Goal: Task Accomplishment & Management: Manage account settings

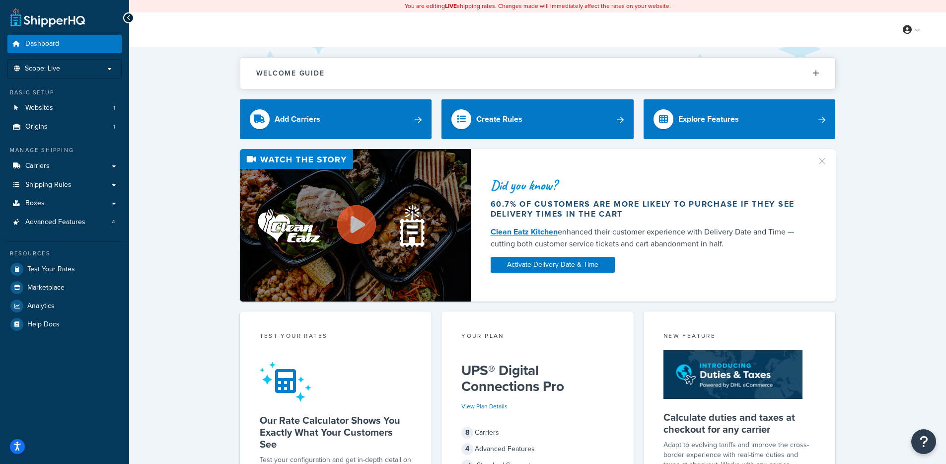
click at [222, 179] on div "Did you know? 60.7% of customers are more likely to purchase if they see delive…" at bounding box center [537, 225] width 777 height 152
click at [47, 215] on link "Advanced Features 4" at bounding box center [64, 222] width 114 height 18
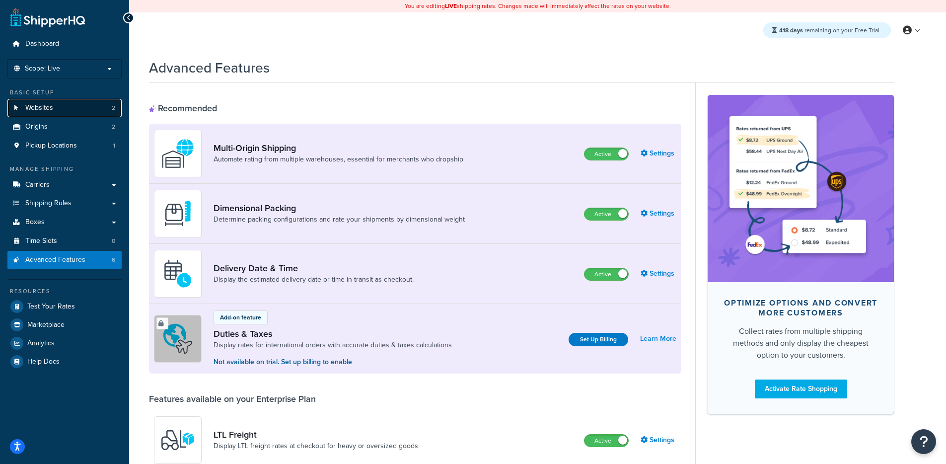
click at [48, 113] on link "Websites 2" at bounding box center [64, 108] width 114 height 18
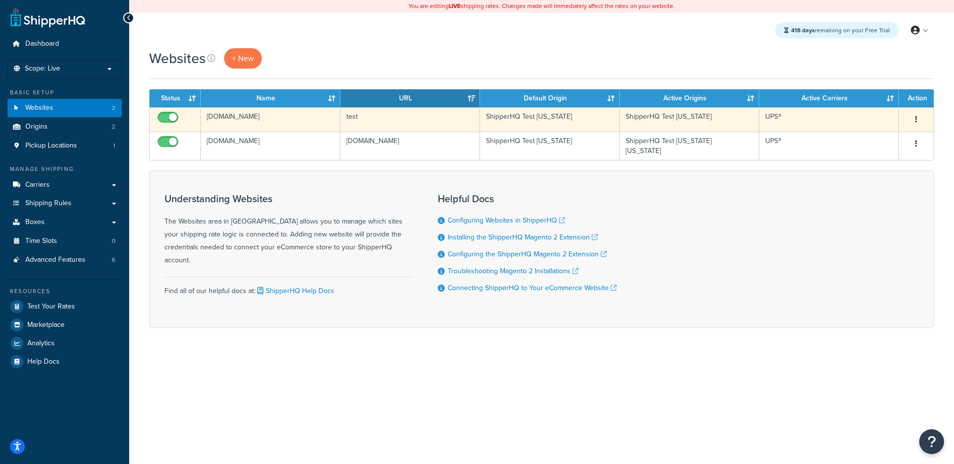
click at [368, 111] on td "test" at bounding box center [410, 119] width 140 height 24
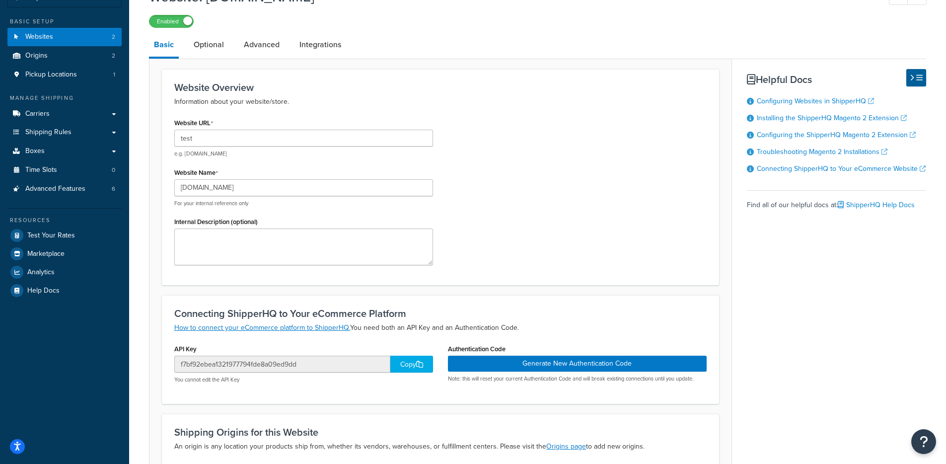
scroll to position [77, 0]
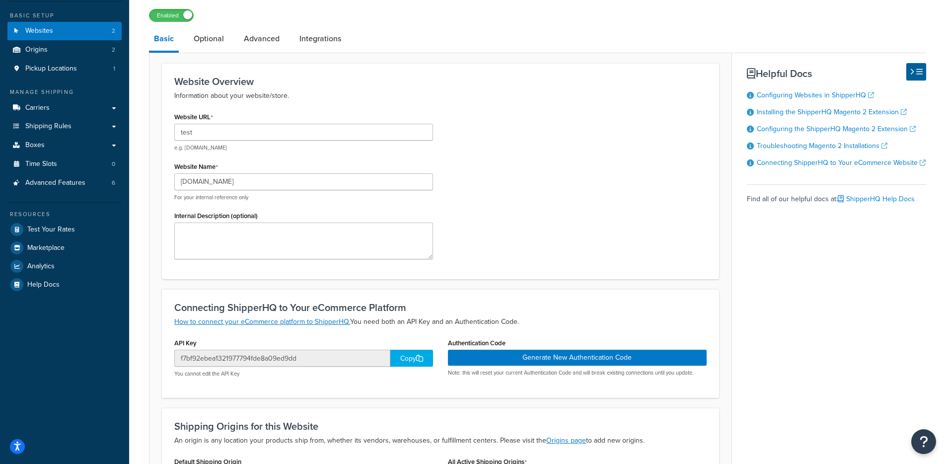
click at [401, 359] on div "Copy" at bounding box center [411, 358] width 43 height 17
click at [398, 367] on div "Copy" at bounding box center [411, 358] width 43 height 17
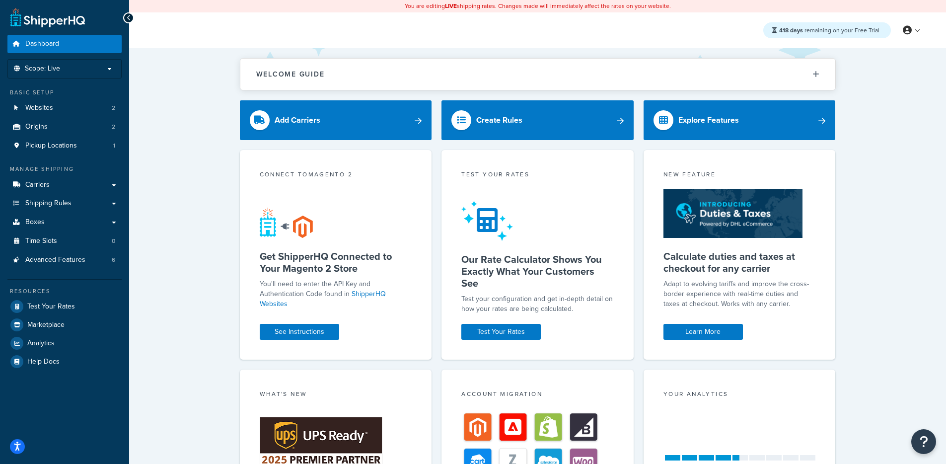
drag, startPoint x: 174, startPoint y: 144, endPoint x: 114, endPoint y: 116, distance: 66.2
click at [174, 144] on div "Welcome Guide ShipperHQ: An Overview Carrier Setup Shipping Rules Overview Comm…" at bounding box center [537, 337] width 817 height 579
click at [84, 110] on link "Websites 2" at bounding box center [64, 108] width 114 height 18
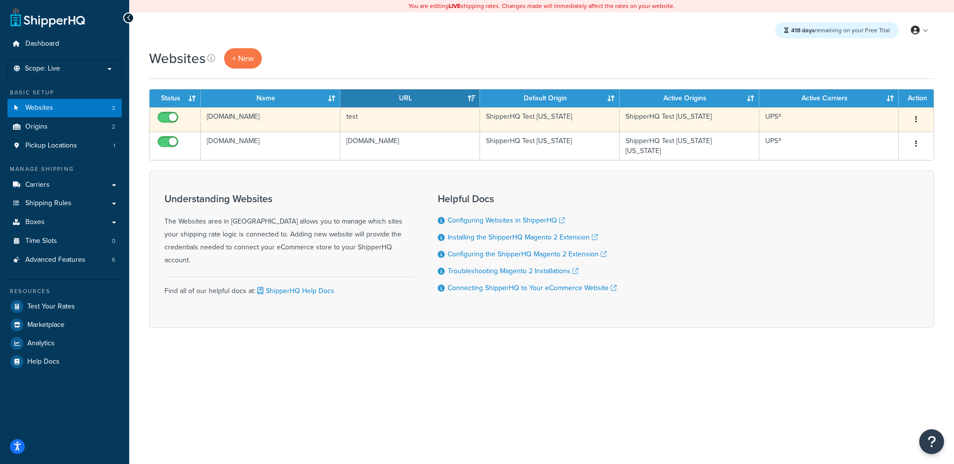
click at [339, 117] on td "[DOMAIN_NAME]" at bounding box center [271, 119] width 140 height 24
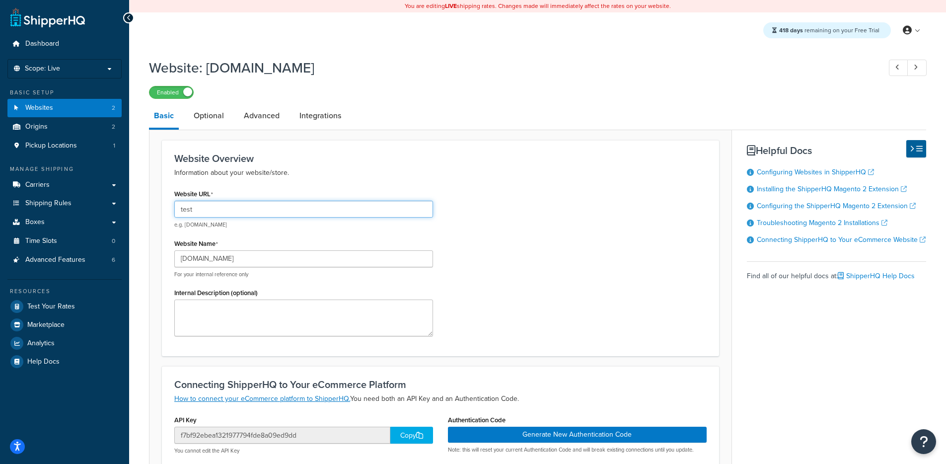
drag, startPoint x: 186, startPoint y: 203, endPoint x: 190, endPoint y: 208, distance: 6.4
click at [167, 205] on div "Website URL test e.g. mywebsite.com Website Name test.com For your internal ref…" at bounding box center [304, 265] width 274 height 157
drag, startPoint x: 213, startPoint y: 208, endPoint x: 168, endPoint y: 209, distance: 44.7
click at [168, 209] on div "Website URL test e.g. mywebsite.com Website Name test.com For your internal ref…" at bounding box center [304, 265] width 274 height 157
click at [165, 211] on div "Website Overview Information about your website/store. Website URL test e.g. my…" at bounding box center [440, 248] width 557 height 216
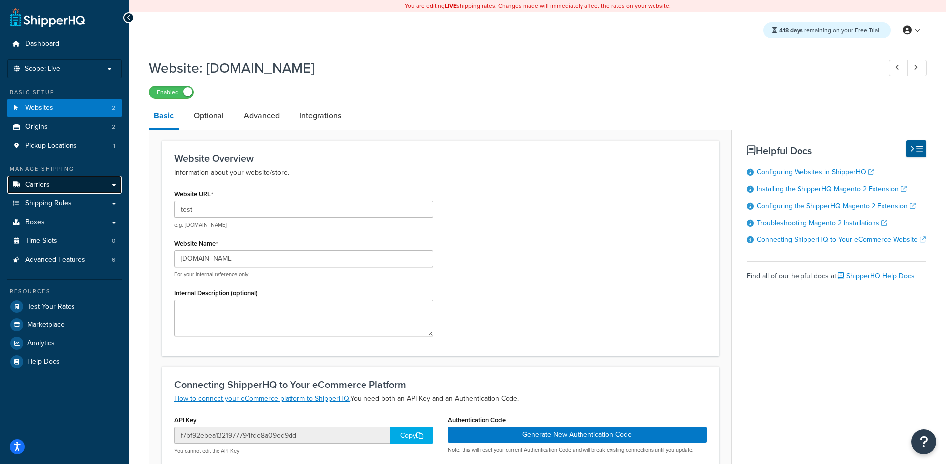
click at [68, 180] on link "Carriers" at bounding box center [64, 185] width 114 height 18
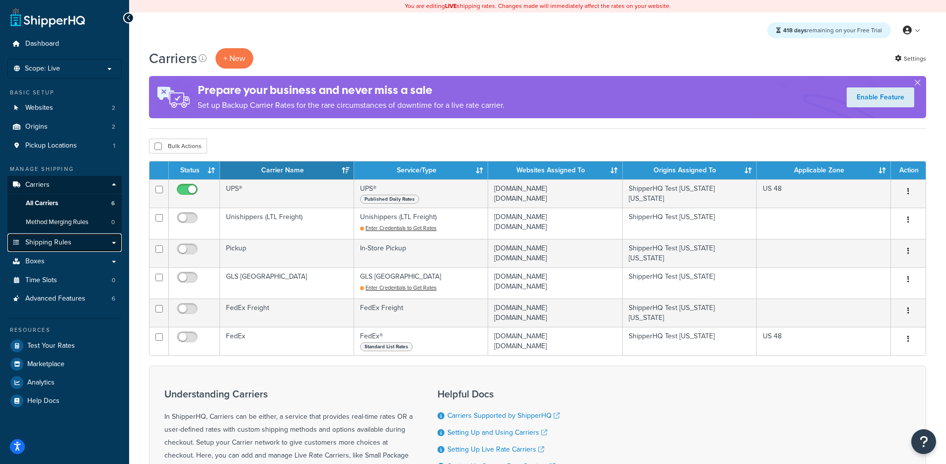
click at [61, 246] on span "Shipping Rules" at bounding box center [48, 242] width 46 height 8
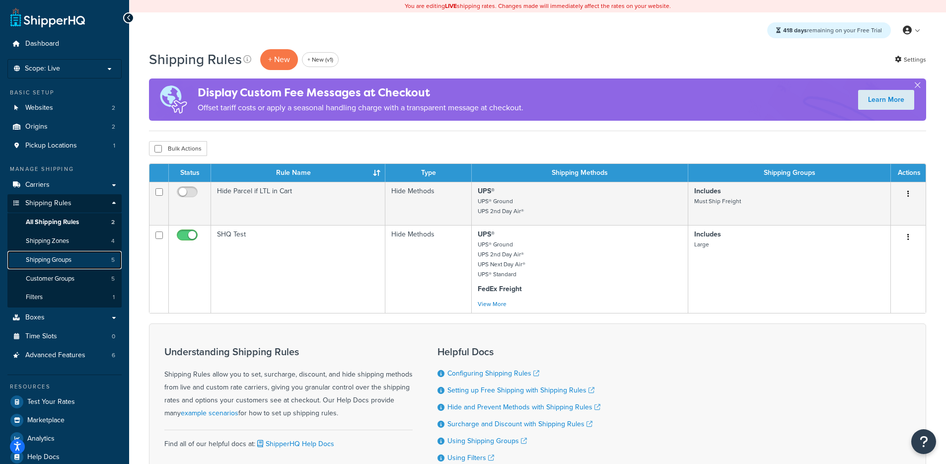
click at [105, 261] on link "Shipping Groups 5" at bounding box center [64, 260] width 114 height 18
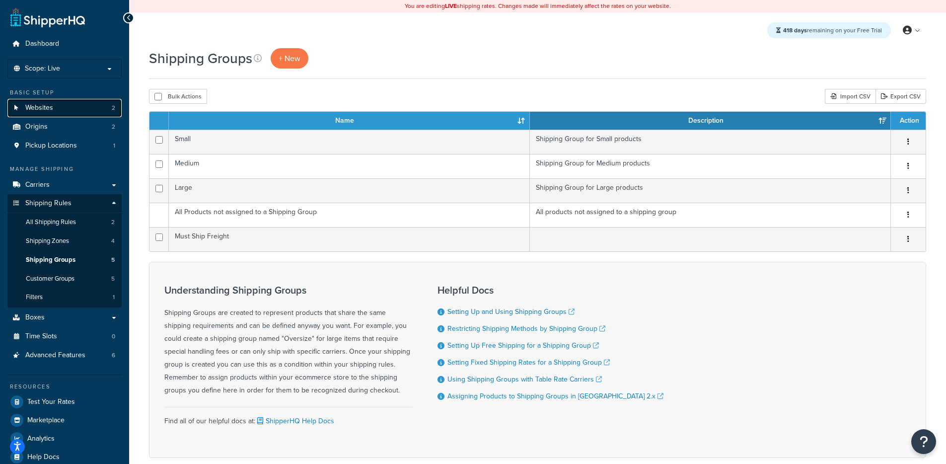
click at [99, 110] on link "Websites 2" at bounding box center [64, 108] width 114 height 18
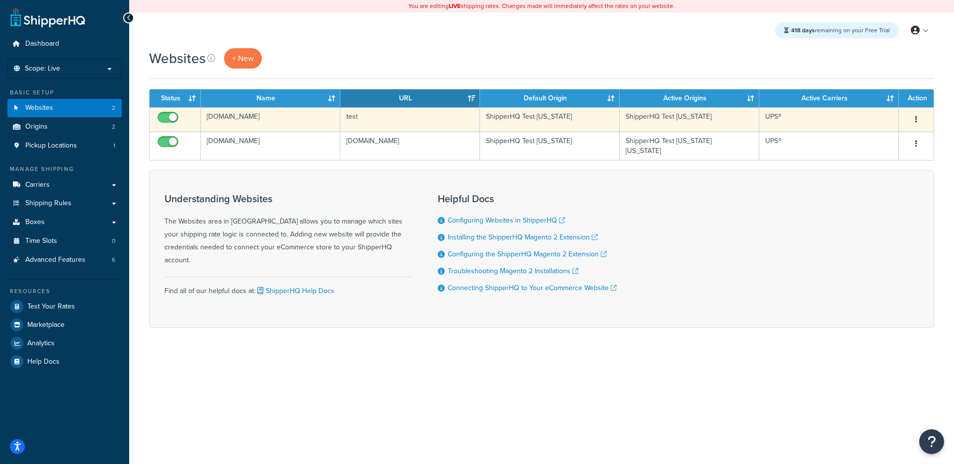
click at [258, 122] on td "test.com" at bounding box center [271, 119] width 140 height 24
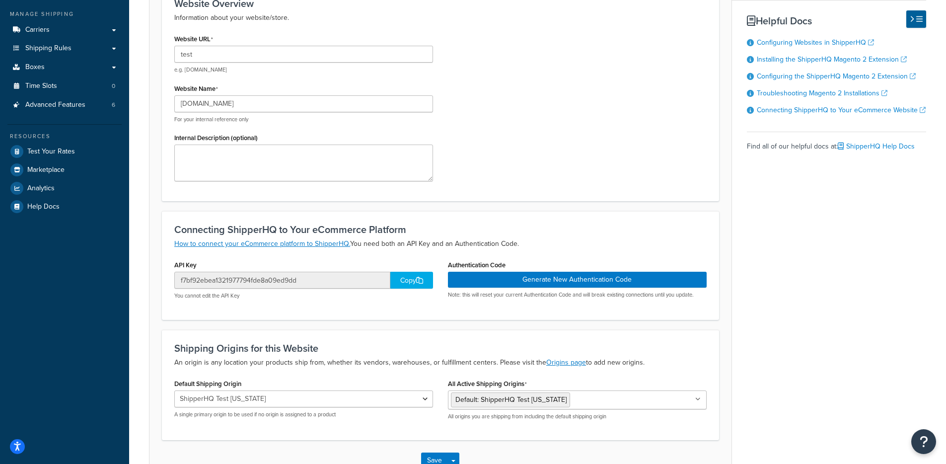
scroll to position [167, 0]
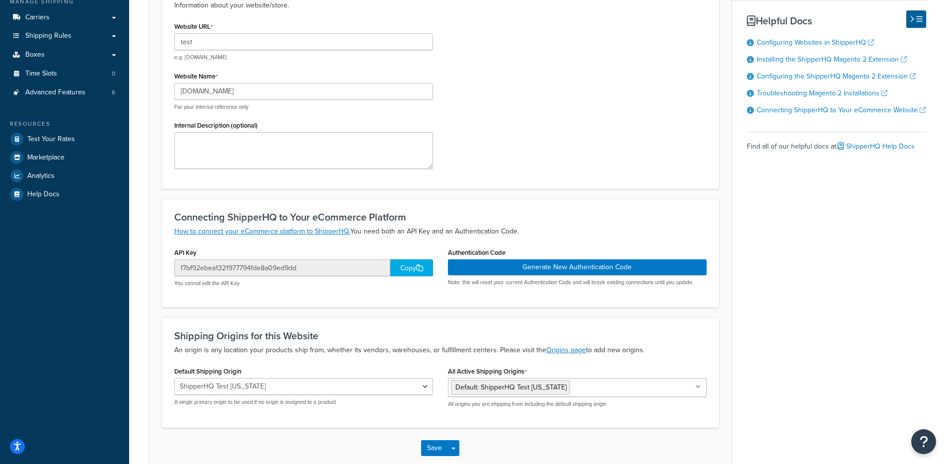
click at [404, 263] on div "Copy" at bounding box center [411, 267] width 43 height 17
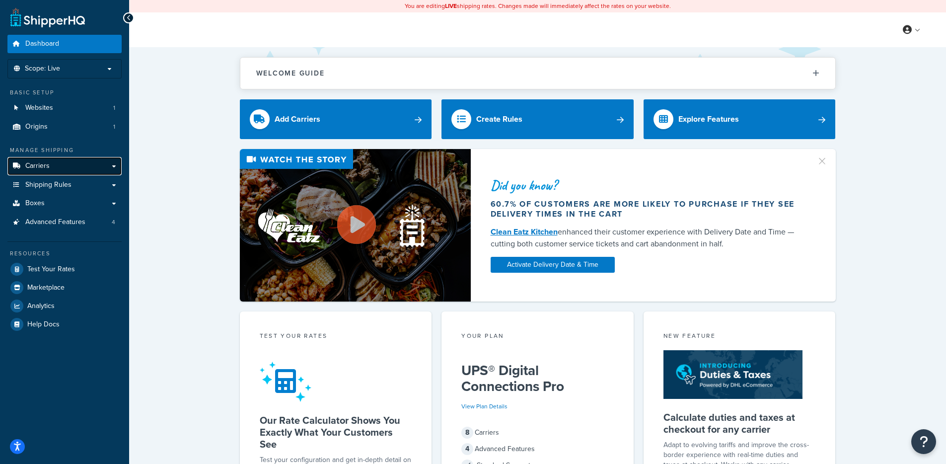
click at [64, 162] on link "Carriers" at bounding box center [64, 166] width 114 height 18
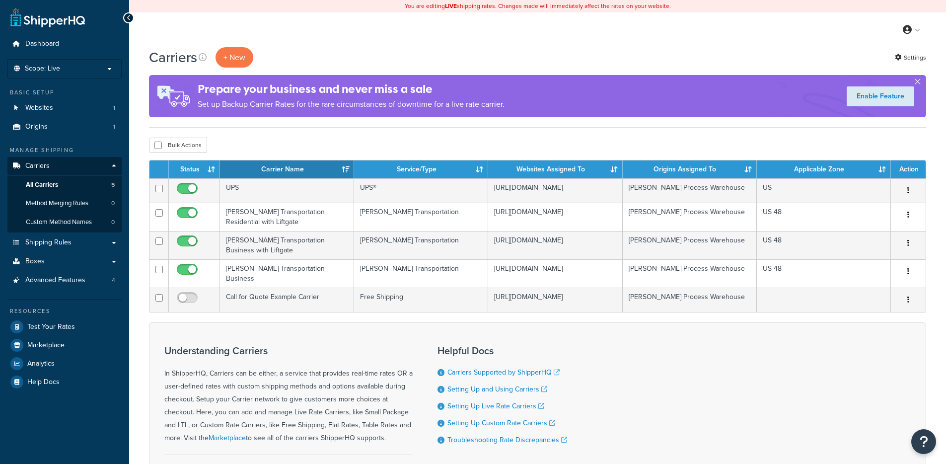
click at [85, 81] on ul "Dashboard Scope: Live Development Integration Test Basic Setup Websites 1 Origi…" at bounding box center [64, 213] width 114 height 356
click at [92, 71] on p "Scope: Live" at bounding box center [64, 69] width 105 height 8
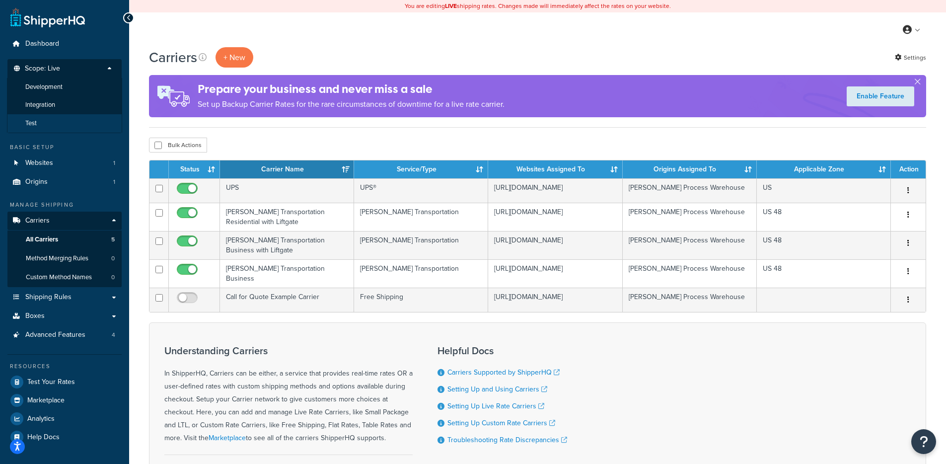
click at [66, 119] on li "Test" at bounding box center [64, 123] width 115 height 18
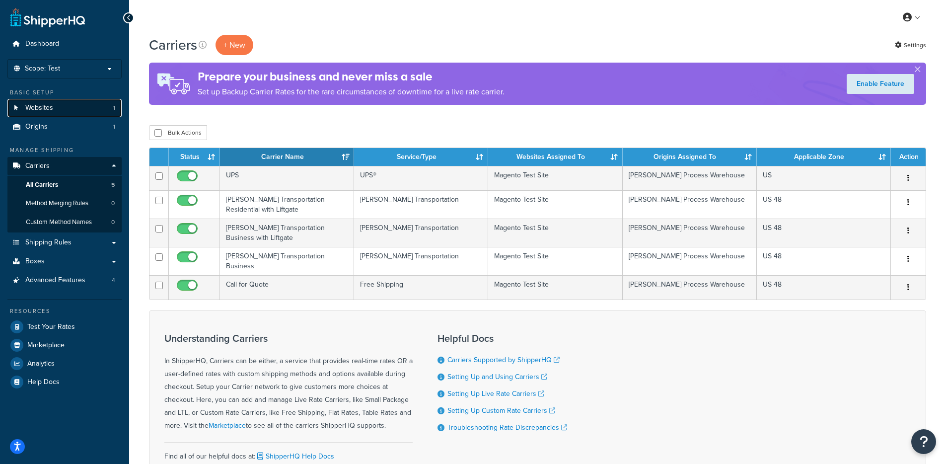
click at [85, 102] on link "Websites 1" at bounding box center [64, 108] width 114 height 18
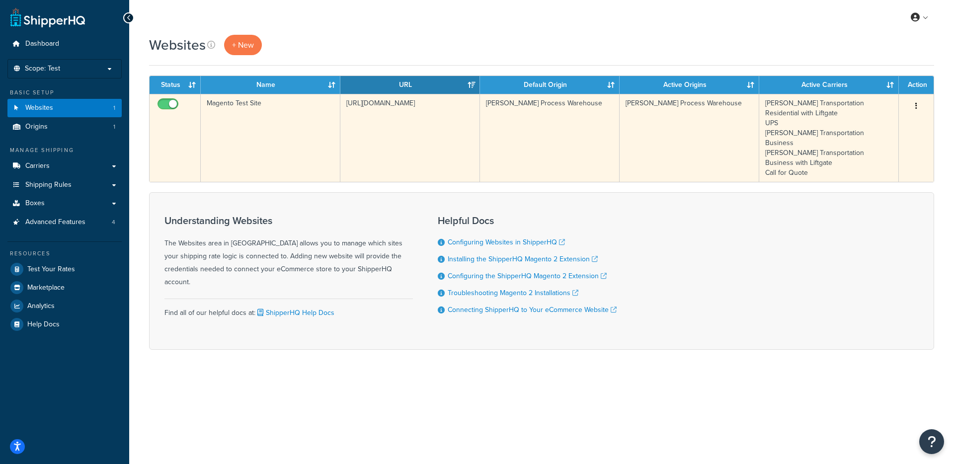
click at [345, 135] on td "[URL][DOMAIN_NAME]" at bounding box center [410, 138] width 140 height 88
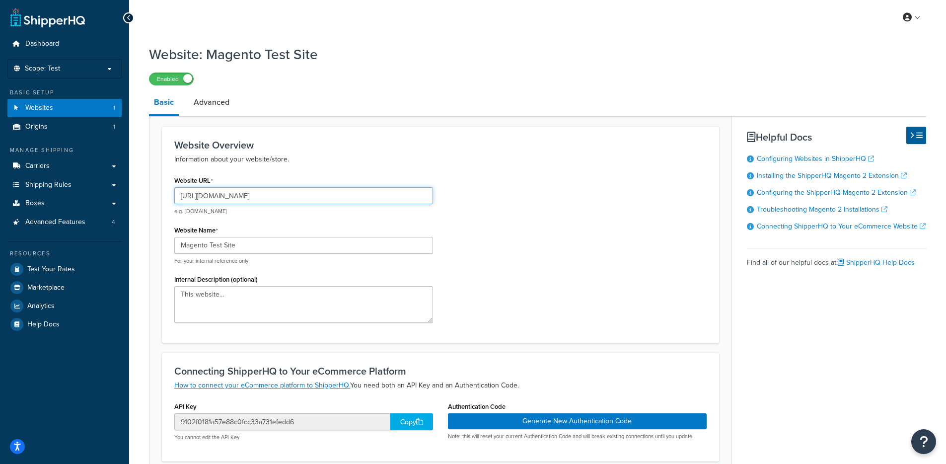
drag, startPoint x: 357, startPoint y: 196, endPoint x: 202, endPoint y: 200, distance: 155.5
click at [202, 200] on input "[URL][DOMAIN_NAME]" at bounding box center [303, 195] width 259 height 17
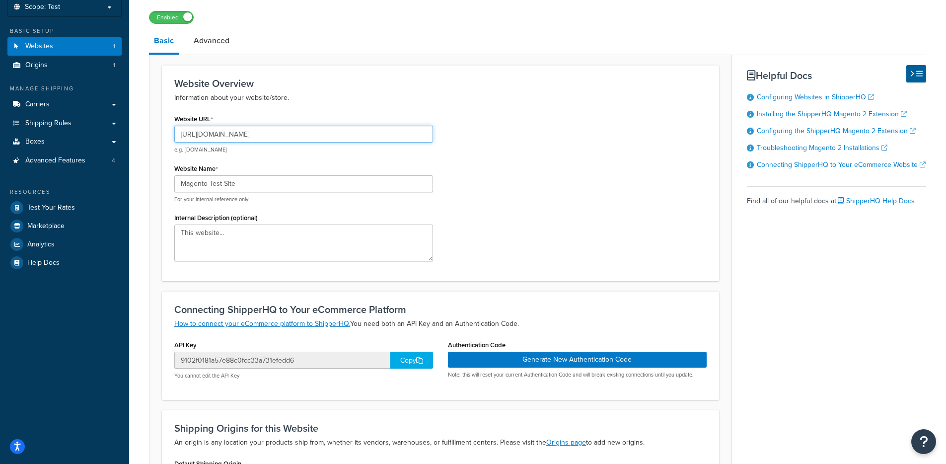
scroll to position [144, 0]
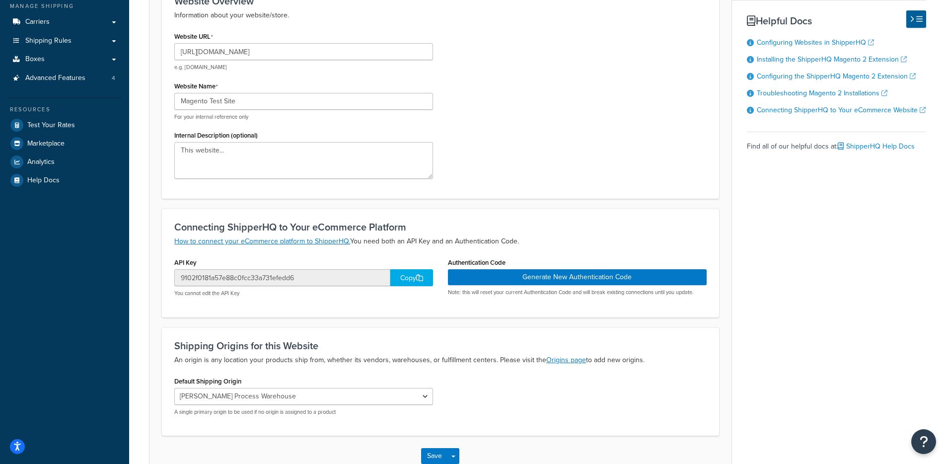
click at [410, 280] on div "Copy" at bounding box center [411, 277] width 43 height 17
click at [410, 280] on div "Copied!" at bounding box center [411, 277] width 43 height 17
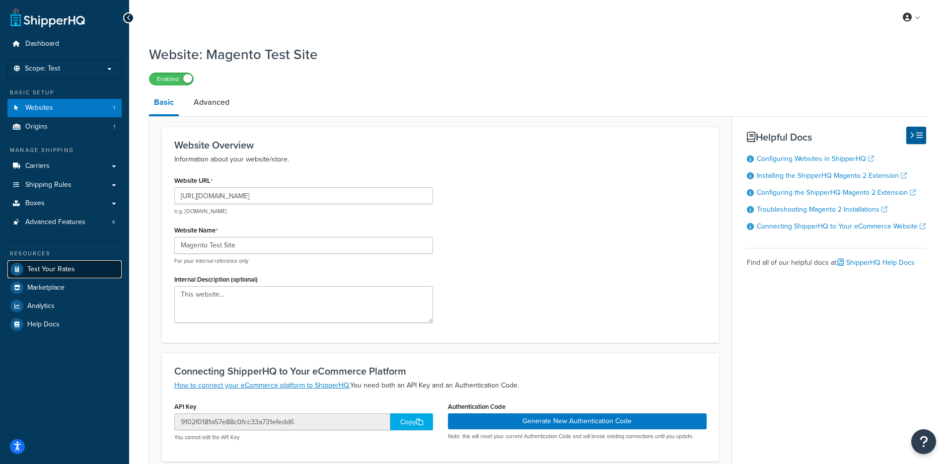
click at [59, 267] on span "Test Your Rates" at bounding box center [51, 269] width 48 height 8
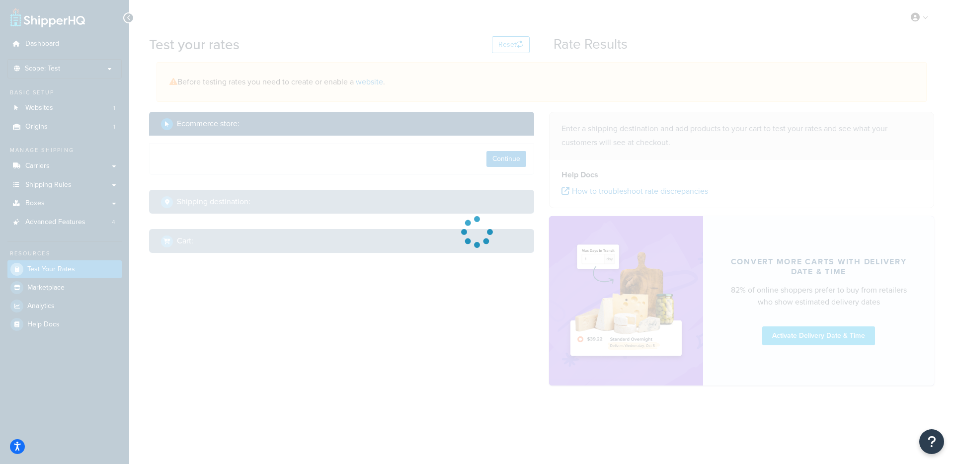
select select "TX"
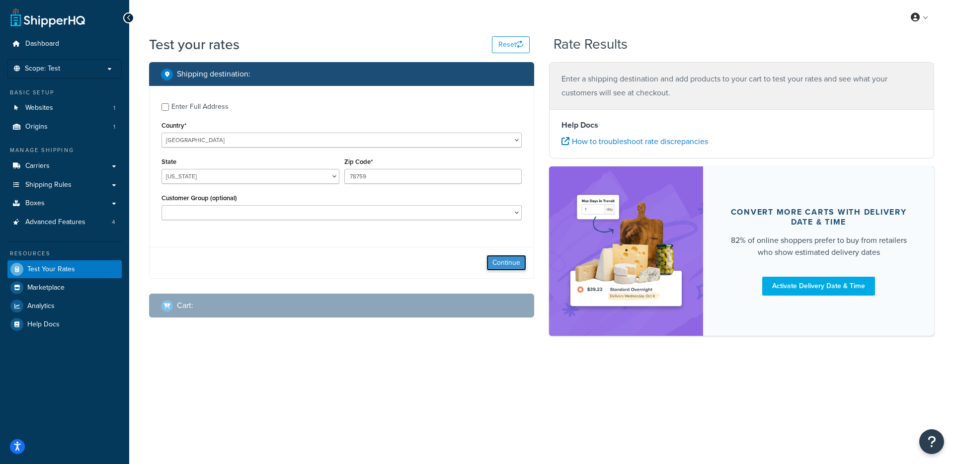
click at [509, 267] on button "Continue" at bounding box center [506, 263] width 40 height 16
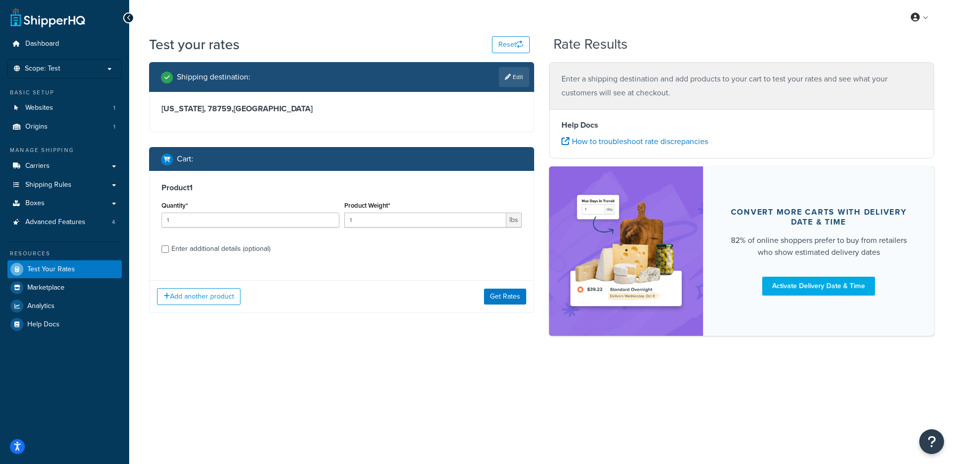
click at [501, 309] on div "Add another product Get Rates" at bounding box center [341, 296] width 384 height 32
click at [505, 295] on button "Get Rates" at bounding box center [505, 297] width 42 height 16
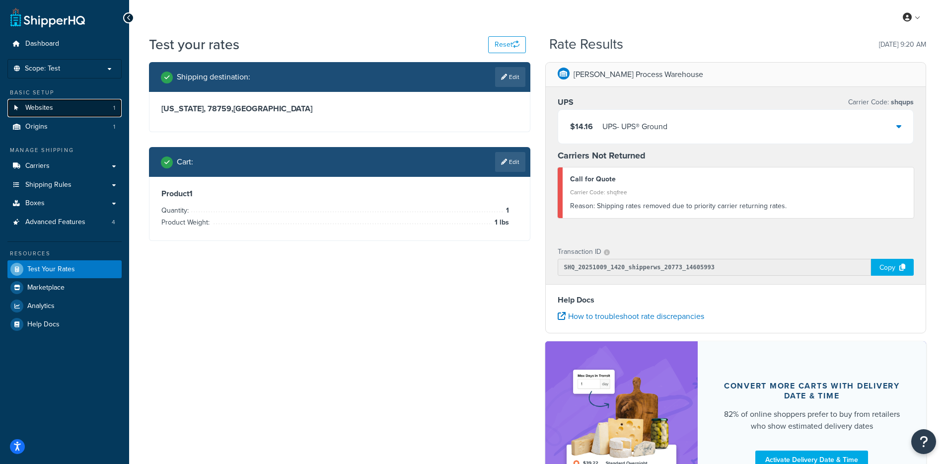
drag, startPoint x: 97, startPoint y: 107, endPoint x: 105, endPoint y: 105, distance: 7.9
click at [97, 108] on link "Websites 1" at bounding box center [64, 108] width 114 height 18
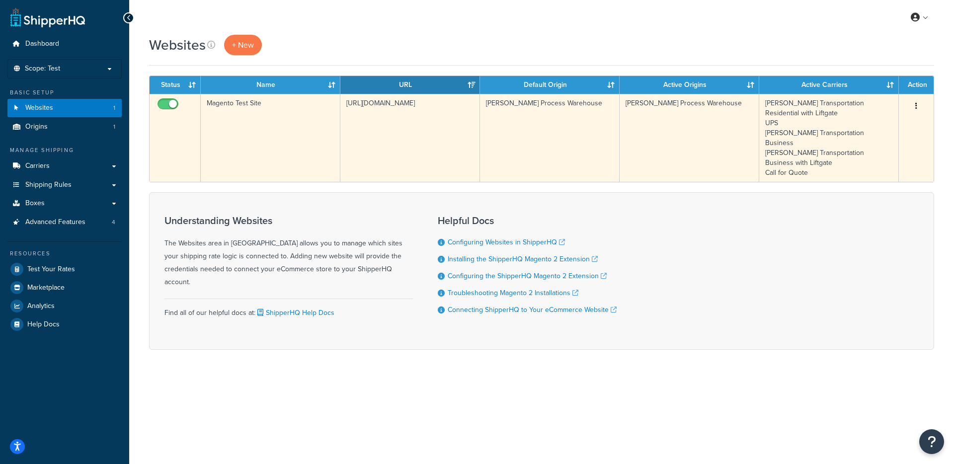
click at [342, 158] on td "[URL][DOMAIN_NAME]" at bounding box center [410, 138] width 140 height 88
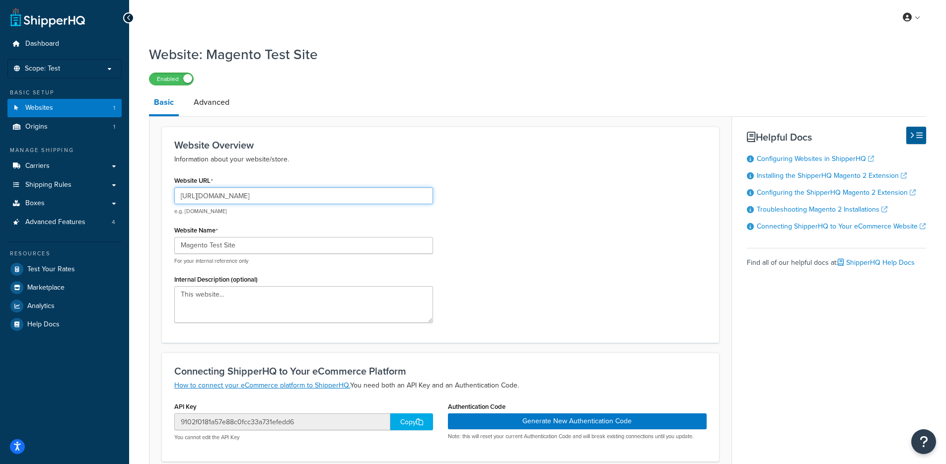
drag, startPoint x: 335, startPoint y: 203, endPoint x: 202, endPoint y: 200, distance: 133.6
click at [201, 202] on input "[URL][DOMAIN_NAME]" at bounding box center [303, 195] width 259 height 17
drag, startPoint x: 203, startPoint y: 199, endPoint x: 425, endPoint y: 199, distance: 222.5
click at [425, 199] on input "[URL][DOMAIN_NAME]" at bounding box center [303, 195] width 259 height 17
drag, startPoint x: 446, startPoint y: 114, endPoint x: 331, endPoint y: 151, distance: 120.9
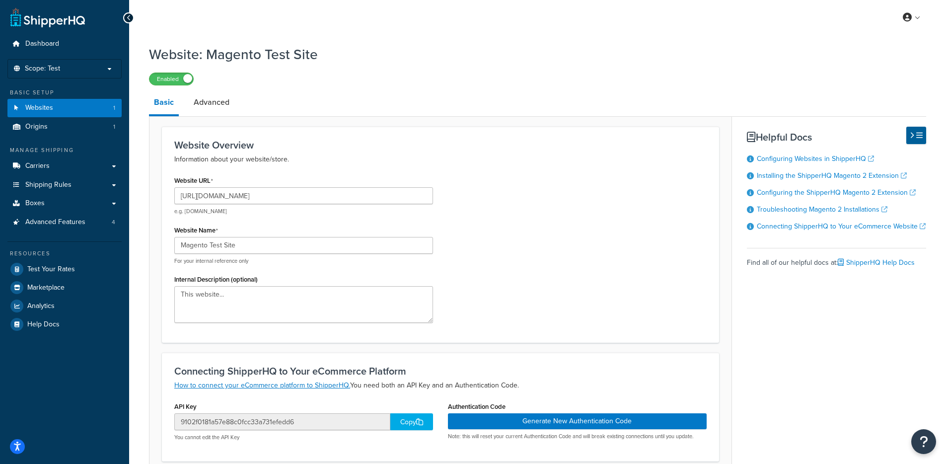
click at [284, 147] on div "Basic Advanced Website Overview Information about your website/store. Website U…" at bounding box center [537, 355] width 777 height 530
drag, startPoint x: 343, startPoint y: 153, endPoint x: 178, endPoint y: 147, distance: 165.0
click at [178, 147] on div "Website Overview Information about your website/store." at bounding box center [440, 153] width 532 height 26
click at [178, 147] on h3 "Website Overview" at bounding box center [440, 145] width 532 height 11
click at [934, 436] on button "Open Resource Center" at bounding box center [923, 441] width 27 height 27
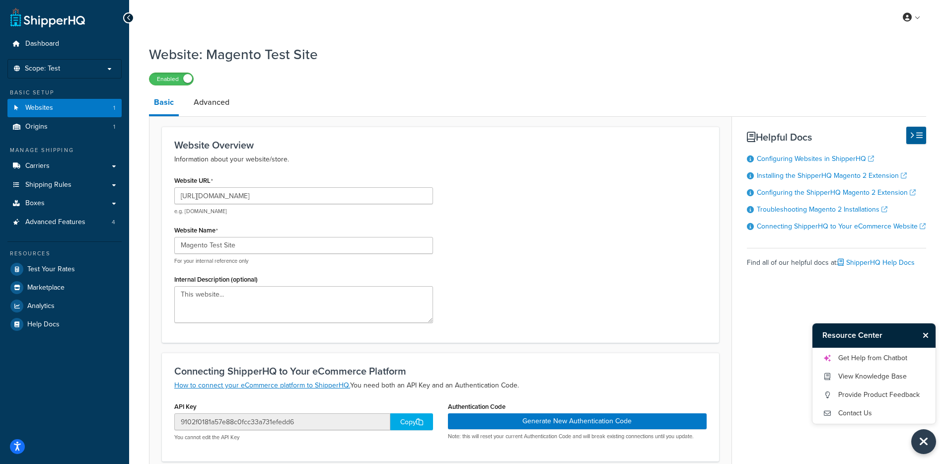
click at [799, 314] on div "Basic Advanced Website Overview Information about your website/store. Website U…" at bounding box center [537, 355] width 777 height 530
click at [776, 330] on div "Basic Advanced Website Overview Information about your website/store. Website U…" at bounding box center [537, 355] width 777 height 530
click at [781, 323] on div "Basic Advanced Website Overview Information about your website/store. Website U…" at bounding box center [537, 355] width 777 height 530
